Goal: Task Accomplishment & Management: Complete application form

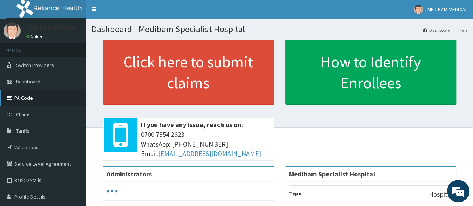
click at [16, 97] on link "PA Code" at bounding box center [43, 98] width 86 height 16
click at [24, 98] on link "PA Code" at bounding box center [43, 98] width 86 height 16
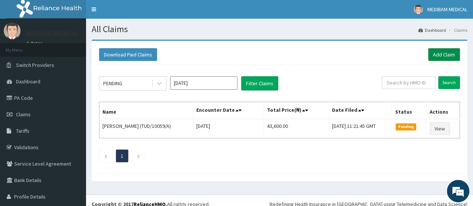
click at [438, 55] on link "Add Claim" at bounding box center [444, 54] width 32 height 13
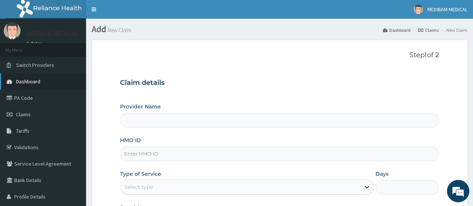
type input "Medibam Specialist Hospital"
click at [137, 151] on input "HMO ID" at bounding box center [279, 154] width 319 height 15
type input "ISD/10025/C"
click at [171, 182] on div "Select type" at bounding box center [240, 187] width 240 height 12
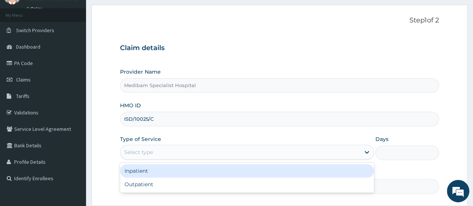
scroll to position [75, 0]
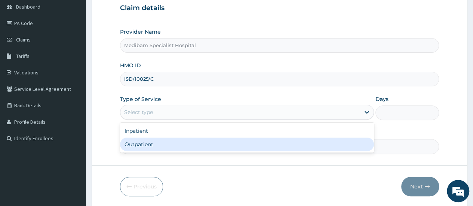
click at [161, 148] on div "Outpatient" at bounding box center [247, 144] width 254 height 13
type input "1"
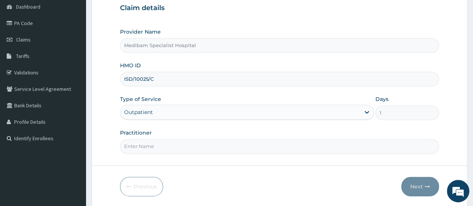
click at [359, 147] on input "Practitioner" at bounding box center [279, 146] width 319 height 15
type input "DR AGHWANA"
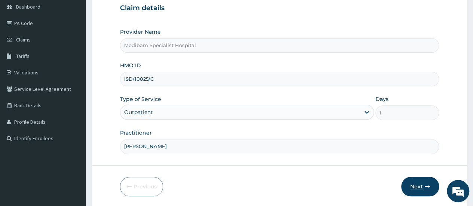
click at [418, 187] on button "Next" at bounding box center [420, 186] width 38 height 19
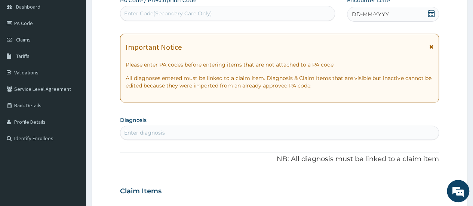
click at [362, 6] on div "Encounter Date DD-MM-YYYY" at bounding box center [393, 9] width 92 height 25
click at [364, 13] on span "DD-MM-YYYY" at bounding box center [370, 13] width 37 height 7
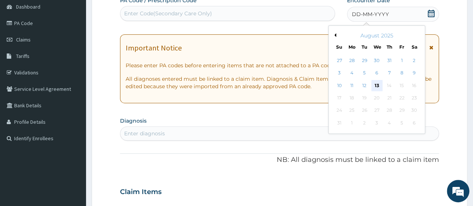
click at [374, 85] on div "13" at bounding box center [376, 85] width 11 height 11
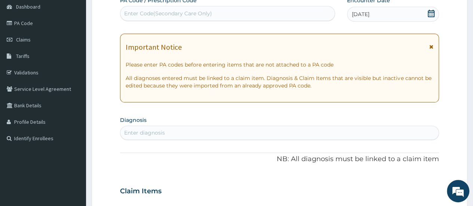
click at [225, 127] on div "Enter diagnosis" at bounding box center [279, 133] width 318 height 12
type input "ANAL"
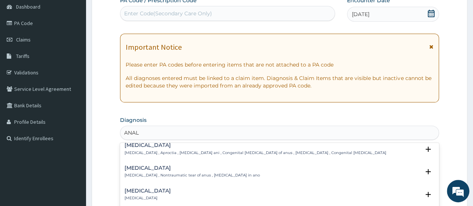
scroll to position [150, 0]
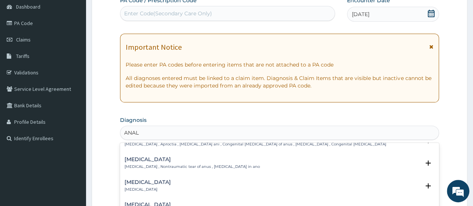
click at [130, 157] on h4 "[MEDICAL_DATA]" at bounding box center [192, 160] width 135 height 6
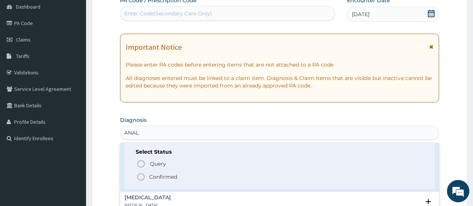
scroll to position [187, 0]
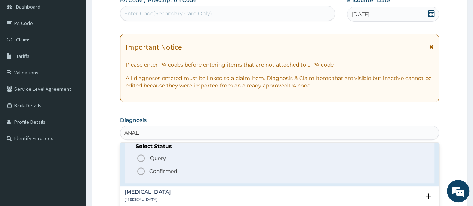
click at [141, 170] on icon "status option filled" at bounding box center [141, 171] width 9 height 9
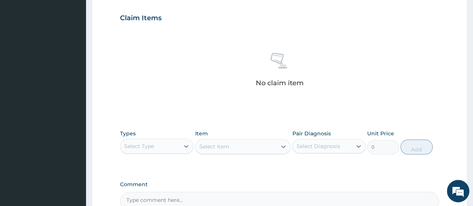
scroll to position [262, 0]
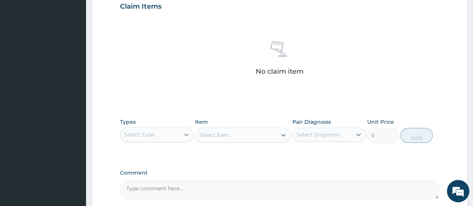
click at [184, 134] on icon at bounding box center [186, 134] width 7 height 7
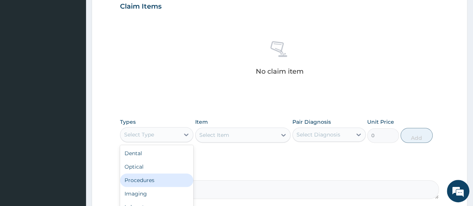
click at [150, 180] on div "Procedures" at bounding box center [156, 180] width 73 height 13
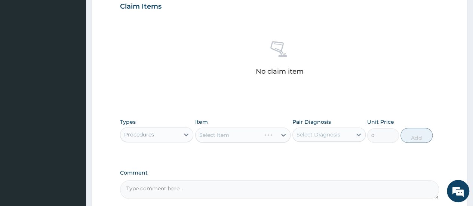
click at [282, 133] on div "Select Item" at bounding box center [243, 135] width 96 height 15
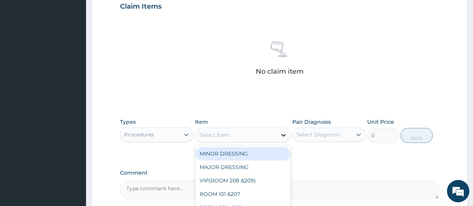
click at [286, 136] on icon at bounding box center [283, 134] width 7 height 7
type input "CON"
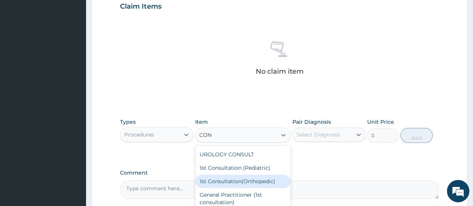
scroll to position [37, 0]
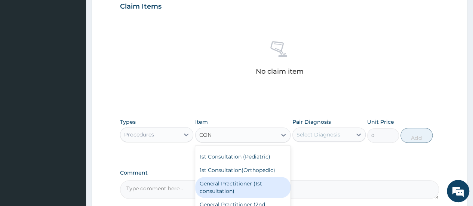
click at [240, 186] on div "General Practitioner (1st consultation)" at bounding box center [243, 187] width 96 height 21
type input "1500"
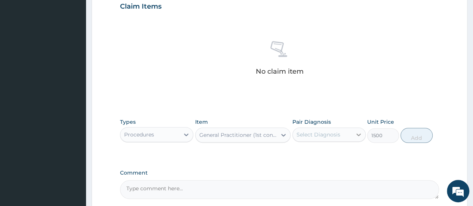
click at [358, 134] on icon at bounding box center [358, 135] width 4 height 3
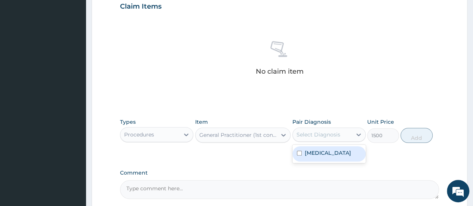
click at [339, 152] on div "[MEDICAL_DATA]" at bounding box center [328, 153] width 73 height 15
checkbox input "true"
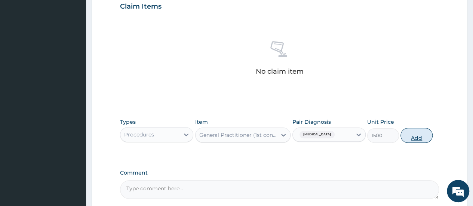
click at [411, 136] on button "Add" at bounding box center [417, 135] width 32 height 15
type input "0"
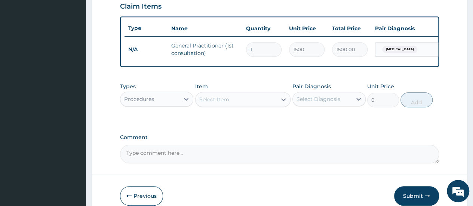
drag, startPoint x: 184, startPoint y: 102, endPoint x: 184, endPoint y: 111, distance: 8.6
click at [184, 103] on icon at bounding box center [186, 98] width 7 height 7
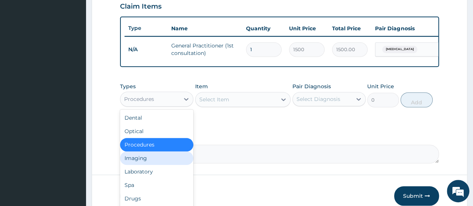
scroll to position [25, 0]
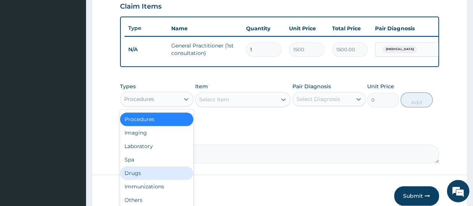
drag, startPoint x: 146, startPoint y: 176, endPoint x: 259, endPoint y: 117, distance: 127.3
click at [147, 176] on div "Drugs" at bounding box center [156, 172] width 73 height 13
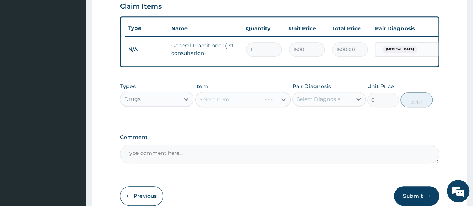
click at [281, 105] on div "Select Item" at bounding box center [243, 99] width 96 height 15
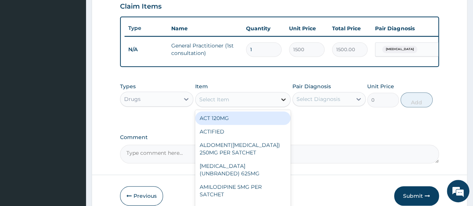
click at [284, 103] on icon at bounding box center [283, 99] width 7 height 7
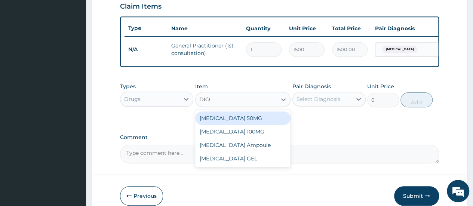
type input "DIC"
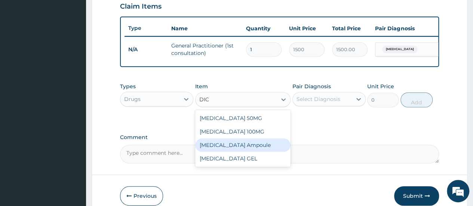
click at [224, 152] on div "[MEDICAL_DATA] Ampoule" at bounding box center [243, 144] width 96 height 13
type input "700"
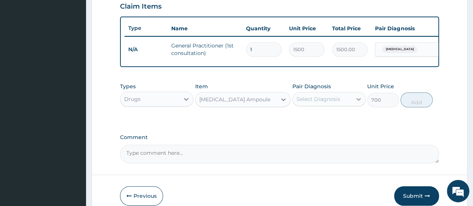
click at [359, 103] on icon at bounding box center [358, 98] width 7 height 7
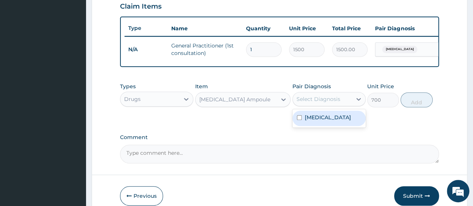
click at [349, 123] on div "[MEDICAL_DATA]" at bounding box center [328, 118] width 73 height 15
checkbox input "true"
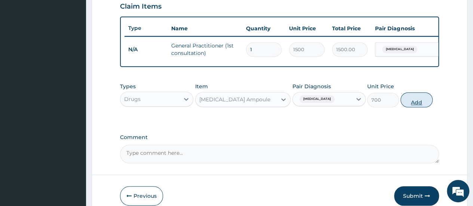
click at [410, 105] on button "Add" at bounding box center [417, 99] width 32 height 15
type input "0"
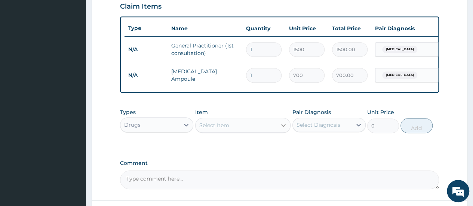
click at [285, 129] on icon at bounding box center [283, 125] width 7 height 7
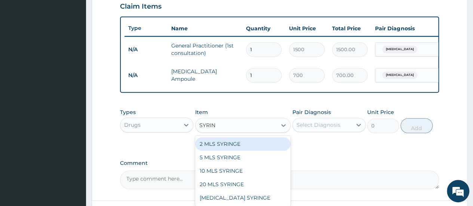
type input "SYRING"
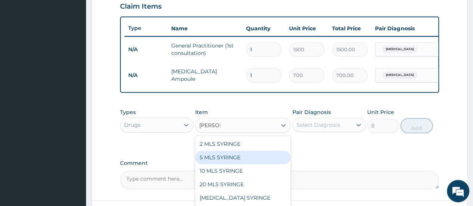
click at [227, 162] on div "5 MLS SYRINGE" at bounding box center [243, 157] width 96 height 13
type input "70"
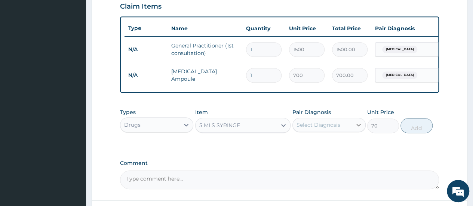
drag, startPoint x: 360, startPoint y: 129, endPoint x: 354, endPoint y: 134, distance: 8.2
click at [360, 126] on icon at bounding box center [358, 125] width 4 height 3
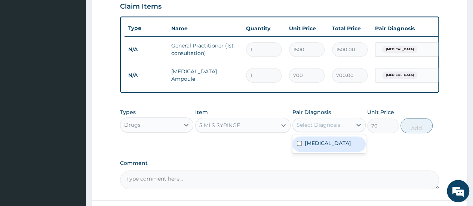
drag, startPoint x: 343, startPoint y: 146, endPoint x: 354, endPoint y: 145, distance: 10.5
click at [349, 146] on div "Anal fissure" at bounding box center [328, 144] width 73 height 15
checkbox input "true"
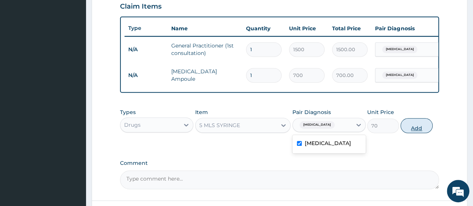
click at [417, 133] on button "Add" at bounding box center [417, 125] width 32 height 15
type input "0"
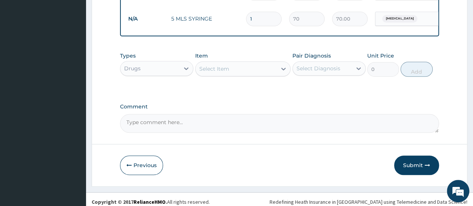
scroll to position [354, 0]
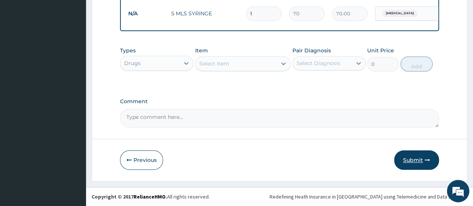
click at [417, 161] on button "Submit" at bounding box center [416, 159] width 45 height 19
click at [409, 159] on button "Submit" at bounding box center [416, 159] width 45 height 19
click at [408, 159] on button "Submit" at bounding box center [416, 159] width 45 height 19
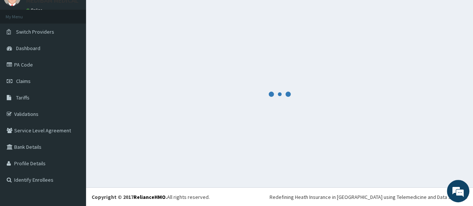
scroll to position [0, 0]
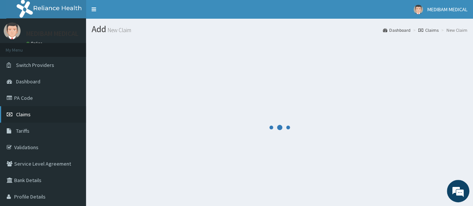
click at [19, 113] on span "Claims" at bounding box center [23, 114] width 15 height 7
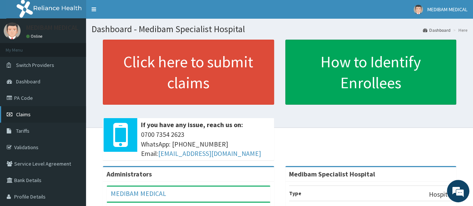
click at [24, 115] on span "Claims" at bounding box center [23, 114] width 15 height 7
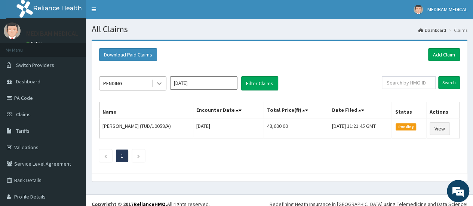
click at [159, 83] on icon at bounding box center [159, 83] width 7 height 7
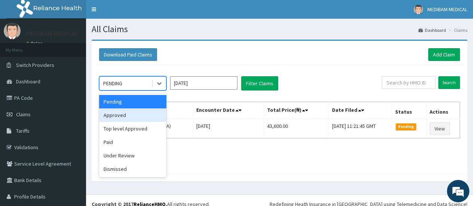
click at [145, 113] on div "Approved" at bounding box center [132, 114] width 67 height 13
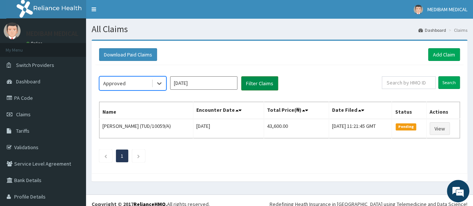
click at [259, 83] on button "Filter Claims" at bounding box center [259, 83] width 37 height 14
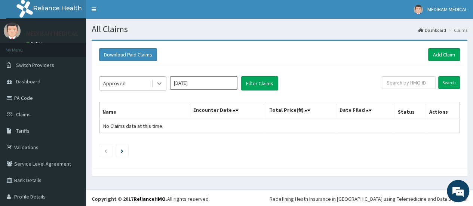
click at [157, 83] on icon at bounding box center [159, 83] width 7 height 7
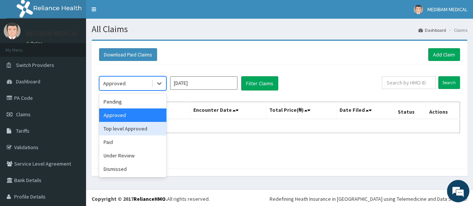
click at [128, 129] on div "Top level Approved" at bounding box center [132, 128] width 67 height 13
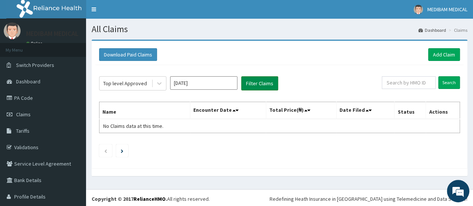
click at [250, 86] on button "Filter Claims" at bounding box center [259, 83] width 37 height 14
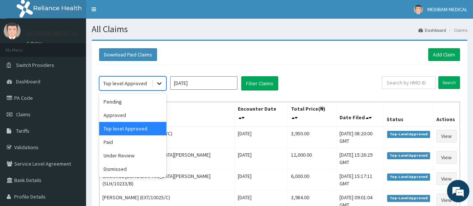
click at [160, 83] on icon at bounding box center [159, 84] width 4 height 3
click at [127, 114] on div "Approved" at bounding box center [132, 114] width 67 height 13
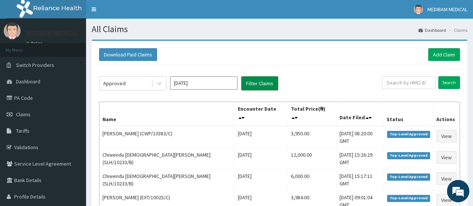
click at [257, 81] on button "Filter Claims" at bounding box center [259, 83] width 37 height 14
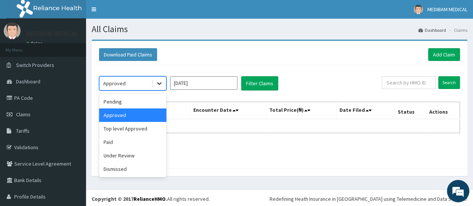
click at [159, 83] on icon at bounding box center [159, 84] width 4 height 3
click at [125, 140] on div "Paid" at bounding box center [132, 141] width 67 height 13
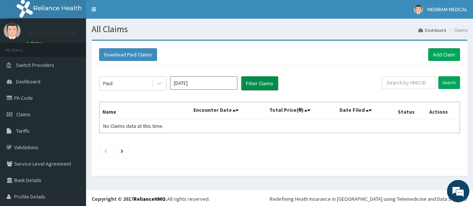
click at [266, 83] on button "Filter Claims" at bounding box center [259, 83] width 37 height 14
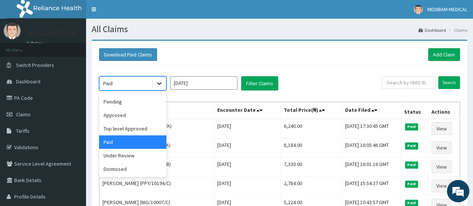
click at [156, 83] on icon at bounding box center [159, 83] width 7 height 7
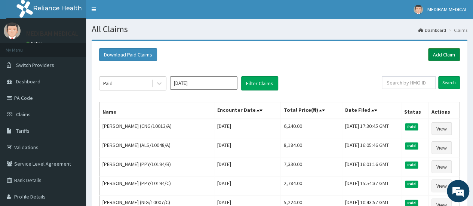
click at [444, 54] on link "Add Claim" at bounding box center [444, 54] width 32 height 13
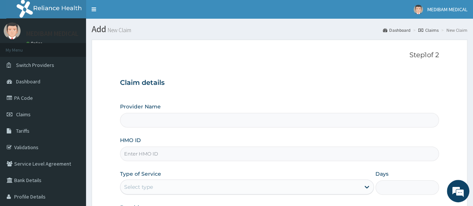
click at [143, 156] on input "HMO ID" at bounding box center [279, 154] width 319 height 15
type input "Medibam Specialist Hospital"
type input "ISD/100"
click at [258, 73] on div "Claim details Provider Name Medibam Specialist Hospital HMO ID ISD/100 Type of …" at bounding box center [279, 149] width 319 height 157
click at [32, 146] on link "Validations" at bounding box center [43, 147] width 86 height 16
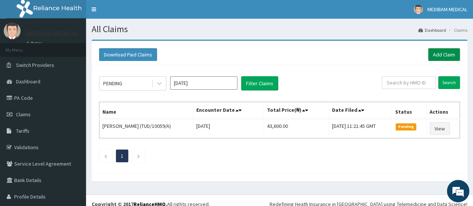
click at [435, 54] on link "Add Claim" at bounding box center [444, 54] width 32 height 13
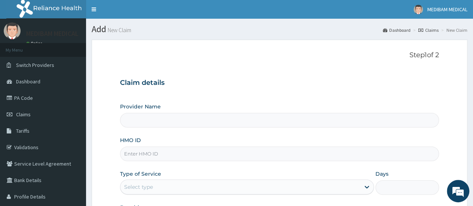
type input "Medibam Specialist Hospital"
click at [148, 154] on input "HMO ID" at bounding box center [279, 154] width 319 height 15
type input "ISD/10025/C"
click at [145, 187] on div "Select type" at bounding box center [138, 186] width 29 height 7
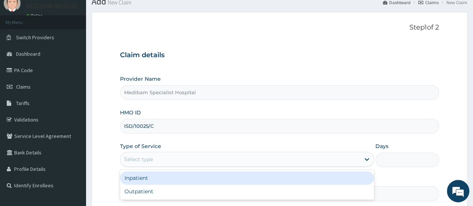
scroll to position [37, 0]
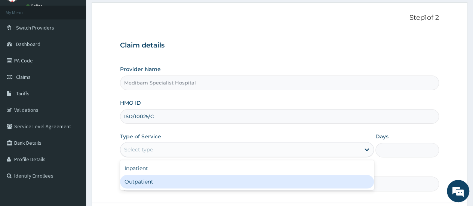
click at [352, 183] on div "Outpatient" at bounding box center [247, 181] width 254 height 13
type input "1"
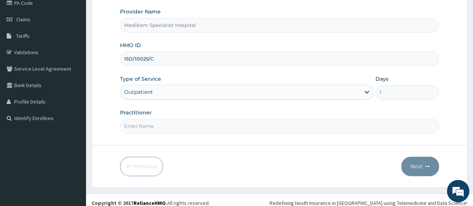
scroll to position [99, 0]
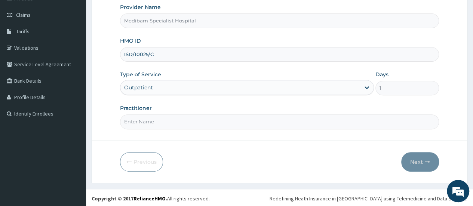
click at [261, 122] on input "Practitioner" at bounding box center [279, 121] width 319 height 15
type input "[PERSON_NAME]"
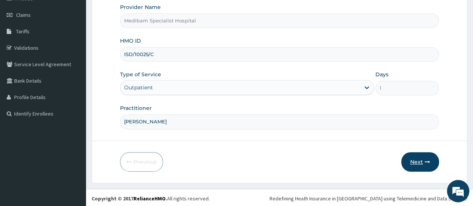
click at [418, 159] on button "Next" at bounding box center [420, 161] width 38 height 19
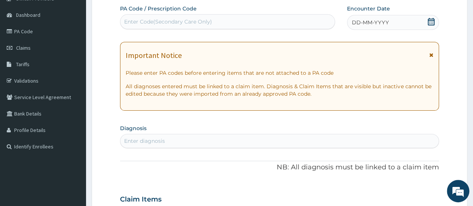
scroll to position [25, 0]
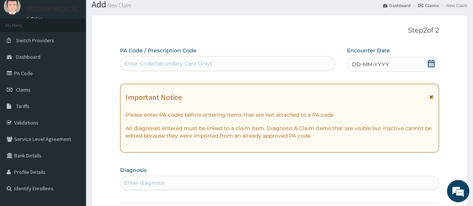
click at [415, 61] on div "DD-MM-YYYY" at bounding box center [393, 64] width 92 height 15
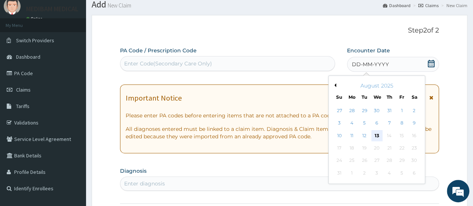
click at [378, 137] on div "13" at bounding box center [376, 135] width 11 height 11
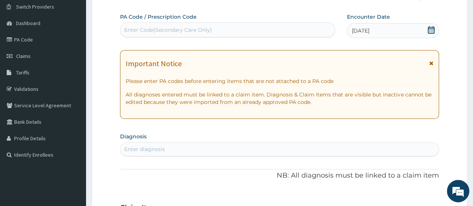
scroll to position [99, 0]
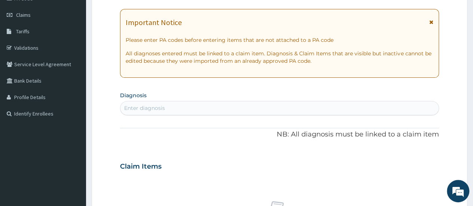
click at [206, 106] on div "Enter diagnosis" at bounding box center [279, 108] width 318 height 12
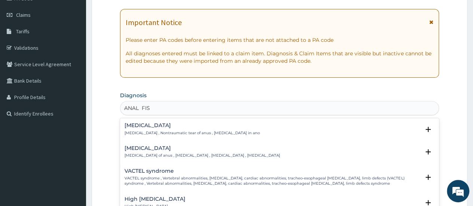
type input "ANAL FISS"
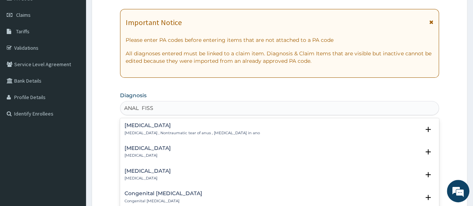
click at [130, 126] on h4 "[MEDICAL_DATA]" at bounding box center [192, 126] width 135 height 6
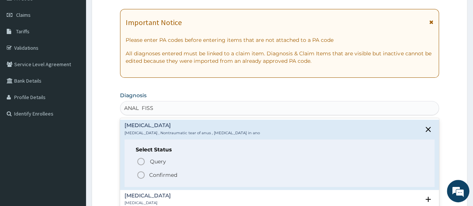
click at [139, 173] on icon "status option filled" at bounding box center [141, 175] width 9 height 9
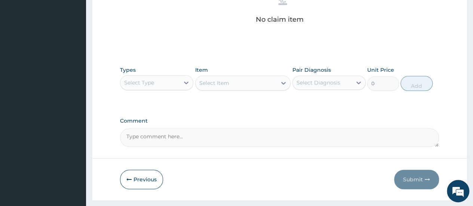
scroll to position [324, 0]
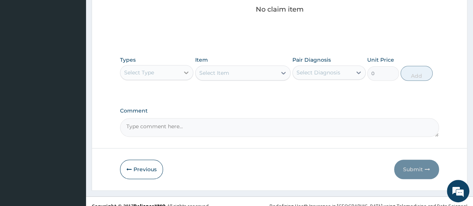
click at [185, 70] on icon at bounding box center [186, 72] width 7 height 7
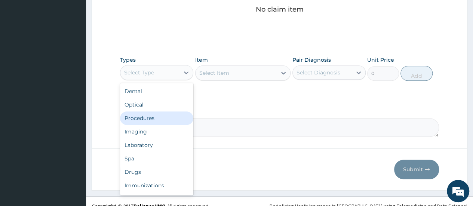
click at [157, 117] on div "Procedures" at bounding box center [156, 117] width 73 height 13
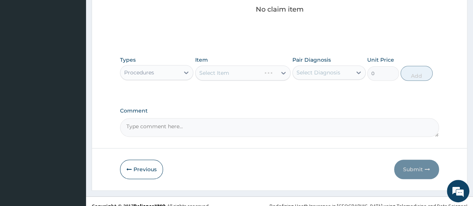
click at [285, 71] on div "Select Item" at bounding box center [243, 72] width 96 height 15
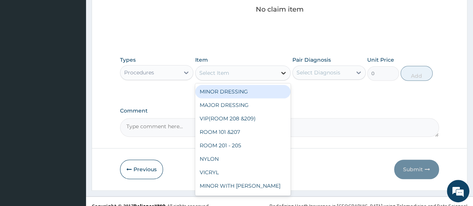
click at [283, 71] on icon at bounding box center [283, 72] width 7 height 7
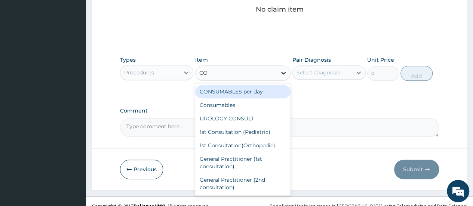
type input "CON"
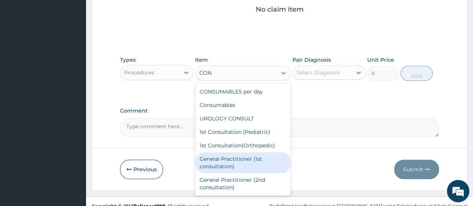
drag, startPoint x: 225, startPoint y: 165, endPoint x: 283, endPoint y: 122, distance: 72.0
click at [231, 162] on div "General Practitioner (1st consultation)" at bounding box center [243, 162] width 96 height 21
type input "1500"
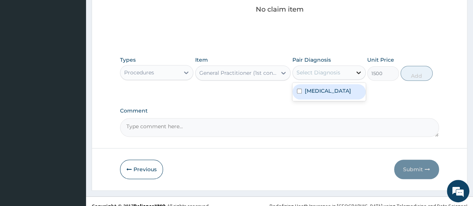
click at [356, 69] on icon at bounding box center [358, 72] width 7 height 7
click at [347, 91] on div "[MEDICAL_DATA]" at bounding box center [328, 91] width 73 height 15
checkbox input "true"
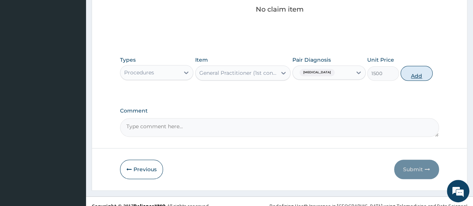
click at [407, 75] on button "Add" at bounding box center [417, 73] width 32 height 15
type input "0"
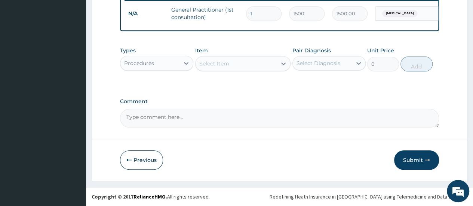
drag, startPoint x: 188, startPoint y: 62, endPoint x: 183, endPoint y: 73, distance: 12.0
click at [187, 62] on icon at bounding box center [186, 62] width 7 height 7
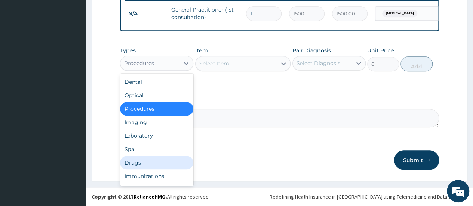
drag, startPoint x: 137, startPoint y: 168, endPoint x: 225, endPoint y: 110, distance: 104.9
click at [143, 163] on div "Drugs" at bounding box center [156, 162] width 73 height 13
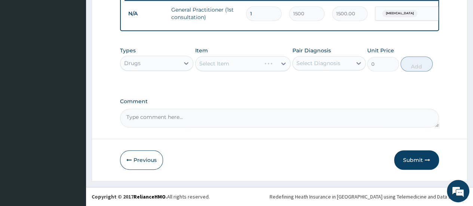
click at [280, 62] on div "Select Item" at bounding box center [243, 63] width 96 height 15
drag, startPoint x: 285, startPoint y: 63, endPoint x: 261, endPoint y: 66, distance: 23.8
click at [284, 63] on div "Select Item" at bounding box center [243, 63] width 96 height 15
click at [283, 64] on icon at bounding box center [283, 63] width 4 height 3
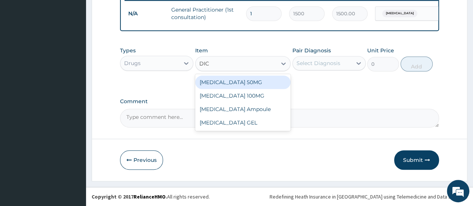
type input "DICL"
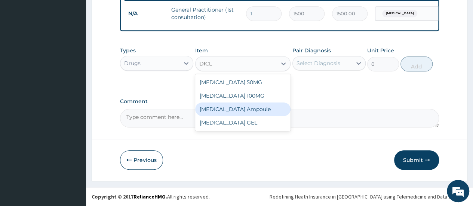
click at [223, 109] on div "[MEDICAL_DATA] Ampoule" at bounding box center [243, 108] width 96 height 13
type input "700"
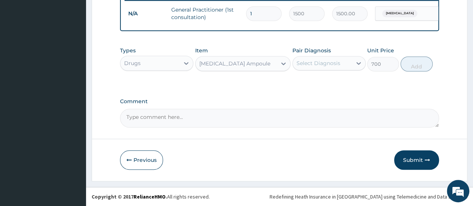
click at [321, 58] on div "Select Diagnosis" at bounding box center [322, 63] width 59 height 12
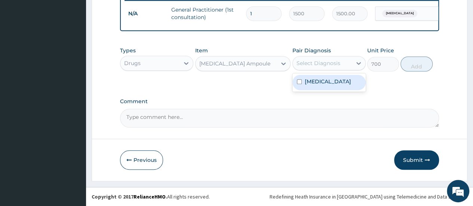
drag, startPoint x: 326, startPoint y: 81, endPoint x: 390, endPoint y: 62, distance: 66.6
click at [338, 79] on div "[MEDICAL_DATA]" at bounding box center [328, 82] width 73 height 15
checkbox input "true"
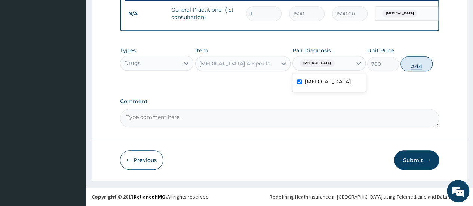
click at [412, 65] on button "Add" at bounding box center [417, 63] width 32 height 15
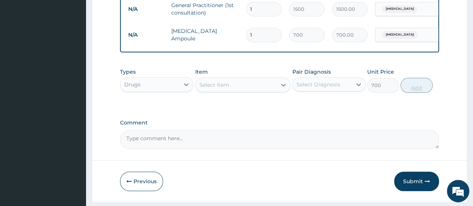
type input "0"
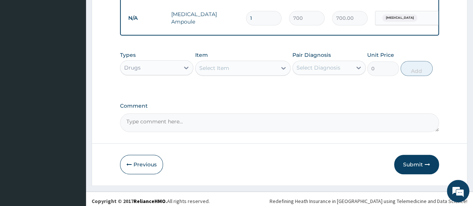
scroll to position [328, 0]
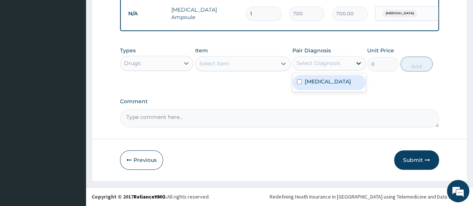
click at [361, 63] on icon at bounding box center [358, 62] width 7 height 7
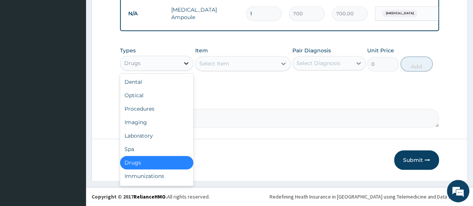
click at [185, 66] on icon at bounding box center [186, 62] width 7 height 7
click at [156, 112] on div "Procedures" at bounding box center [156, 108] width 73 height 13
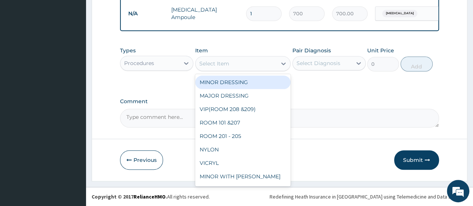
click at [285, 63] on icon at bounding box center [283, 63] width 7 height 7
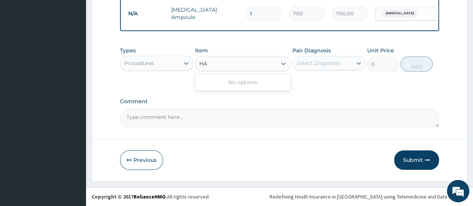
type input "H"
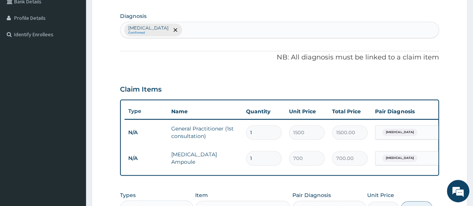
scroll to position [178, 0]
click at [184, 28] on div "Anal fissure Confirmed" at bounding box center [279, 30] width 318 height 16
type input "HAE"
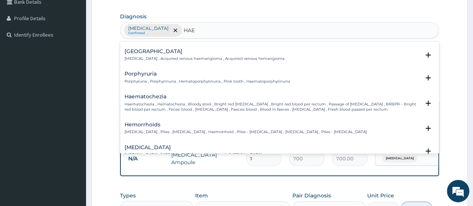
scroll to position [262, 0]
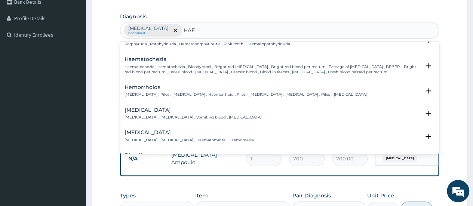
click at [135, 88] on h4 "Hemorrhoids" at bounding box center [246, 88] width 242 height 6
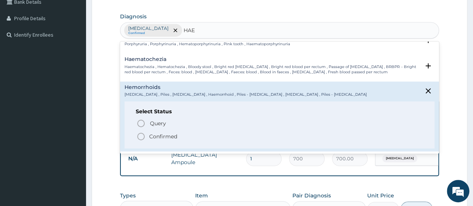
click at [139, 138] on icon "status option filled" at bounding box center [141, 136] width 9 height 9
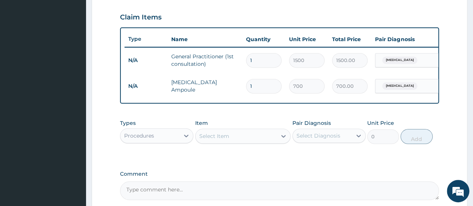
scroll to position [253, 0]
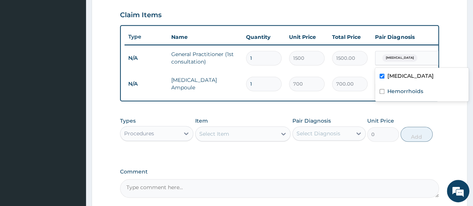
click at [403, 59] on span "Anal fissure" at bounding box center [399, 57] width 35 height 7
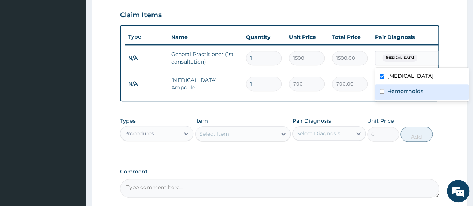
click at [396, 92] on label "Hemorrhoids" at bounding box center [405, 91] width 36 height 7
checkbox input "true"
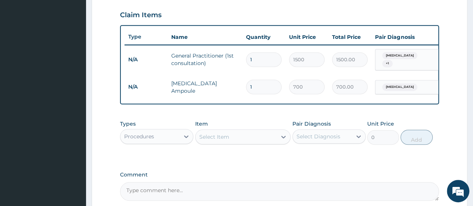
click at [425, 62] on div "Anal fissure + 1" at bounding box center [405, 59] width 61 height 21
click at [417, 85] on div "Anal fissure" at bounding box center [405, 87] width 61 height 13
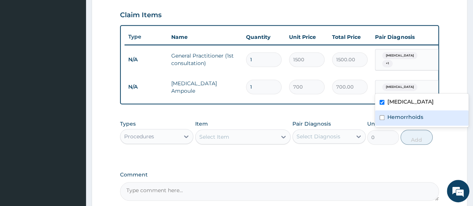
click at [399, 117] on label "Hemorrhoids" at bounding box center [405, 116] width 36 height 7
checkbox input "true"
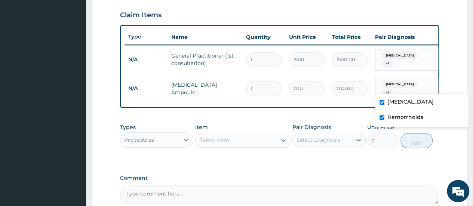
click at [393, 60] on span "+ 1" at bounding box center [387, 63] width 10 height 7
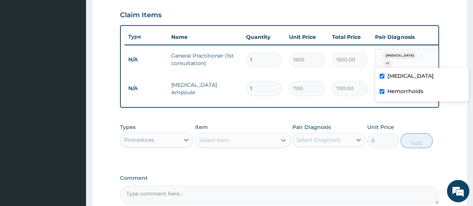
click at [427, 111] on div "PA Code / Prescription Code Enter Code(Secondary Care Only) Encounter Date 13-0…" at bounding box center [279, 11] width 319 height 386
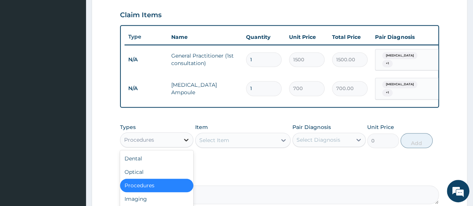
click at [186, 140] on icon at bounding box center [186, 139] width 7 height 7
type input "DR"
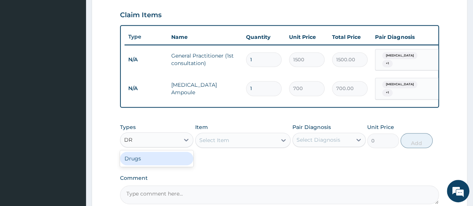
drag, startPoint x: 153, startPoint y: 158, endPoint x: 243, endPoint y: 159, distance: 90.9
click at [160, 159] on div "Drugs" at bounding box center [156, 158] width 73 height 13
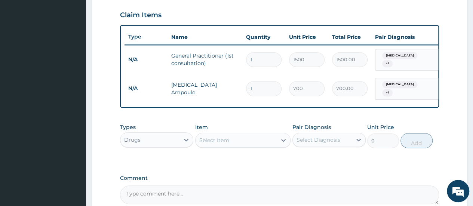
drag, startPoint x: 450, startPoint y: 122, endPoint x: 446, endPoint y: 126, distance: 5.8
click at [450, 122] on form "Step 2 of 2 PA Code / Prescription Code Enter Code(Secondary Care Only) Encount…" at bounding box center [280, 21] width 376 height 471
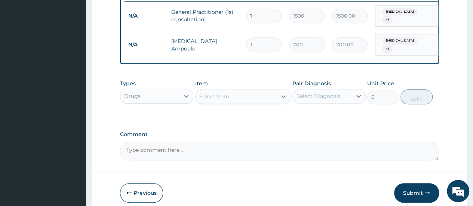
scroll to position [328, 0]
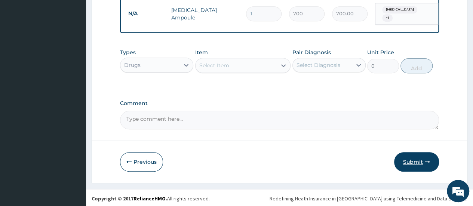
click at [410, 163] on button "Submit" at bounding box center [416, 161] width 45 height 19
